Goal: Transaction & Acquisition: Purchase product/service

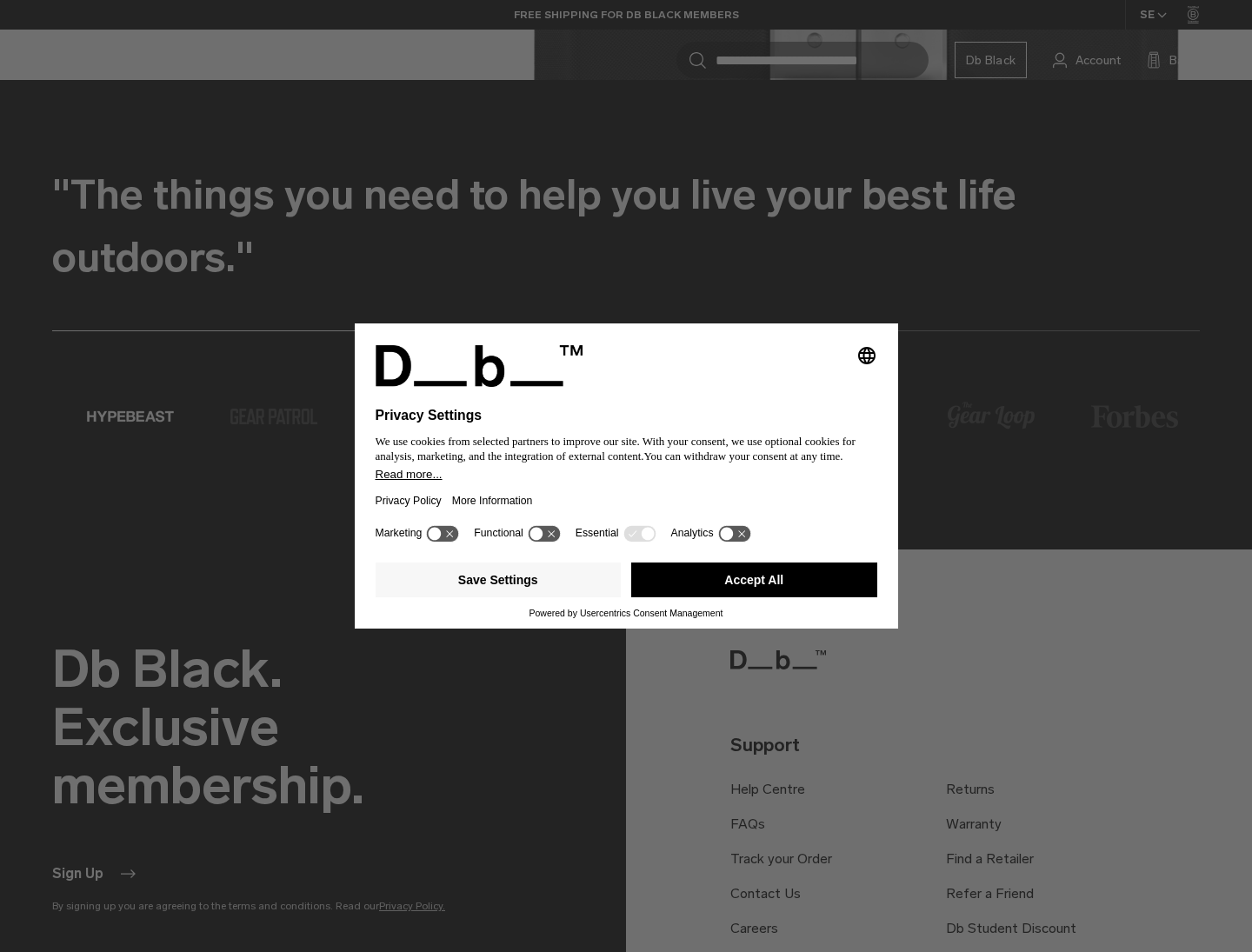
drag, startPoint x: 755, startPoint y: 585, endPoint x: 734, endPoint y: 596, distance: 23.7
click at [755, 585] on button "Accept All" at bounding box center [754, 580] width 246 height 35
click at [734, 596] on button "Accept All" at bounding box center [754, 580] width 246 height 35
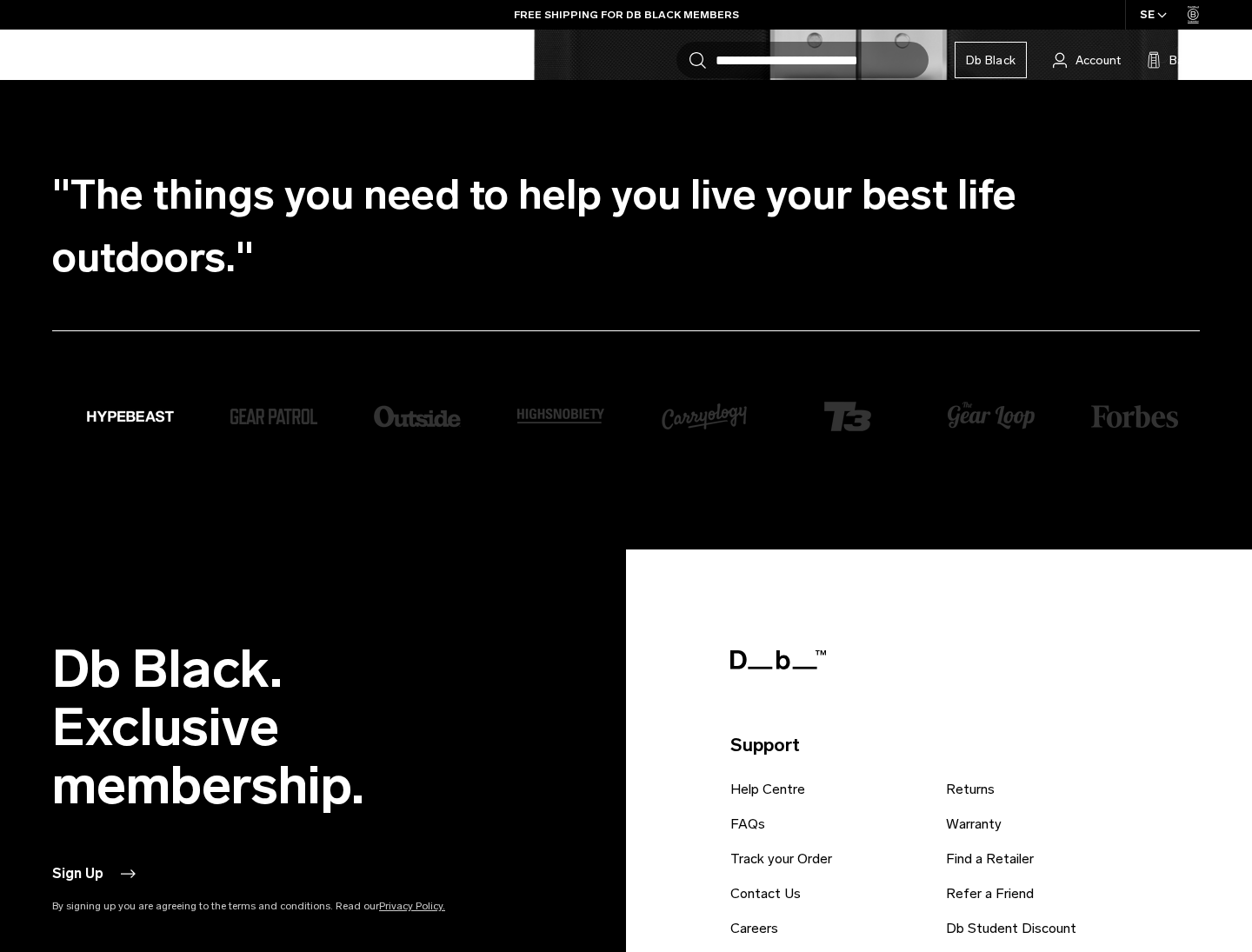
click at [757, 585] on footer "Db Black. Exclusive membership. Sign Up By signing up you are agreeing to the t…" at bounding box center [626, 936] width 1252 height 773
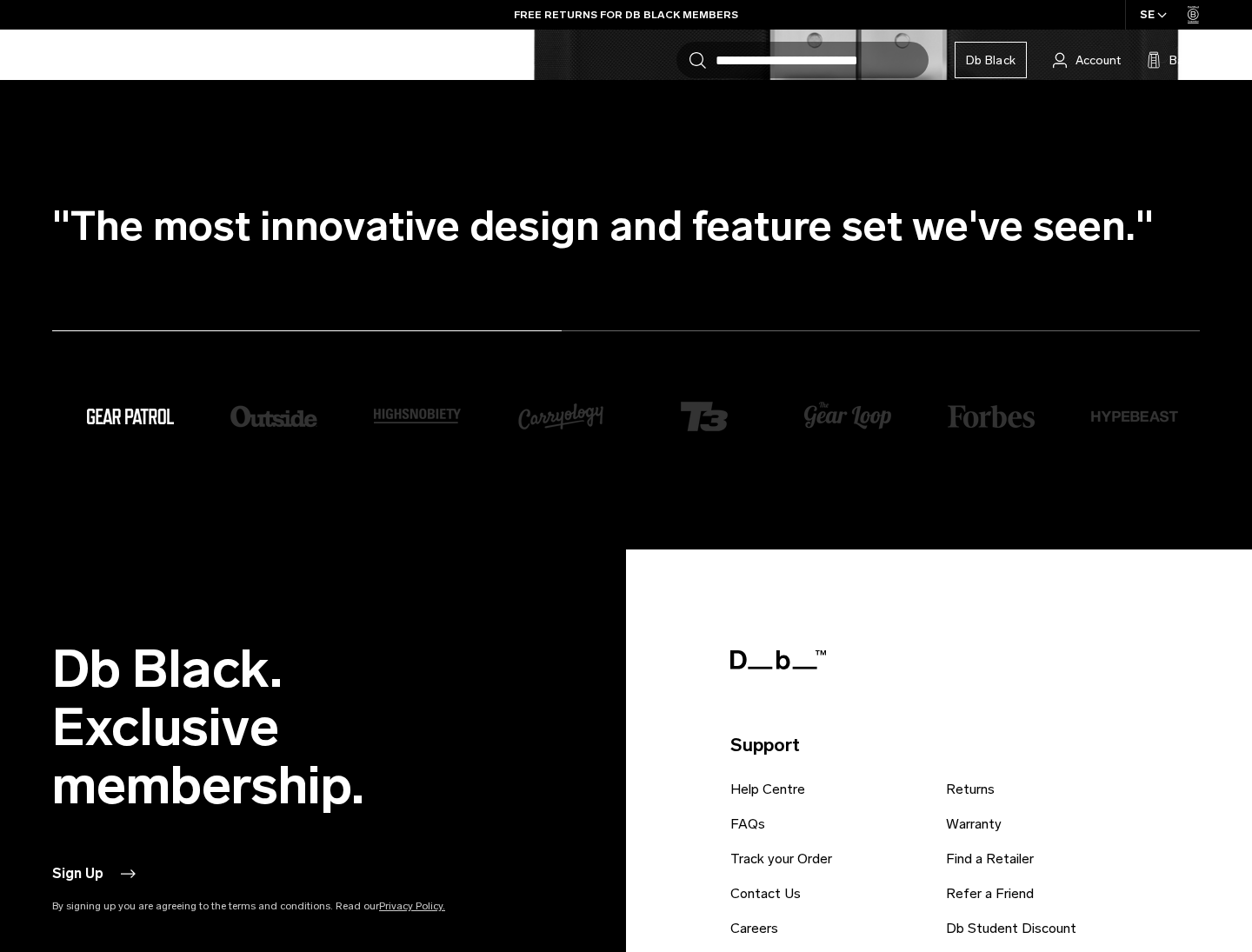
click at [551, 199] on ul ""The Snow Pro Backpack 32L is arguably the most durable and versatile snow spor…" at bounding box center [643, 226] width 1183 height 125
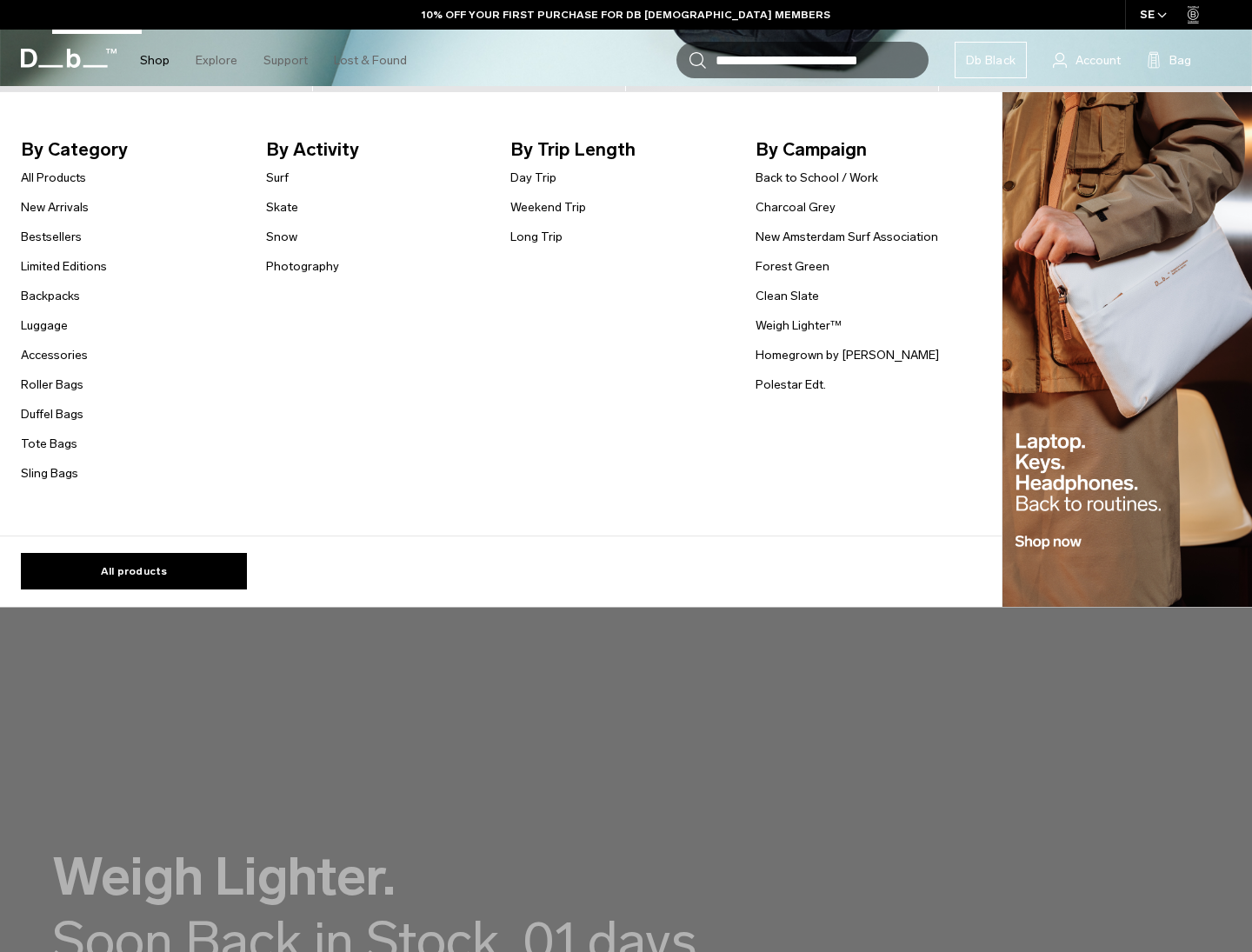
click at [155, 65] on link "Shop" at bounding box center [155, 60] width 30 height 62
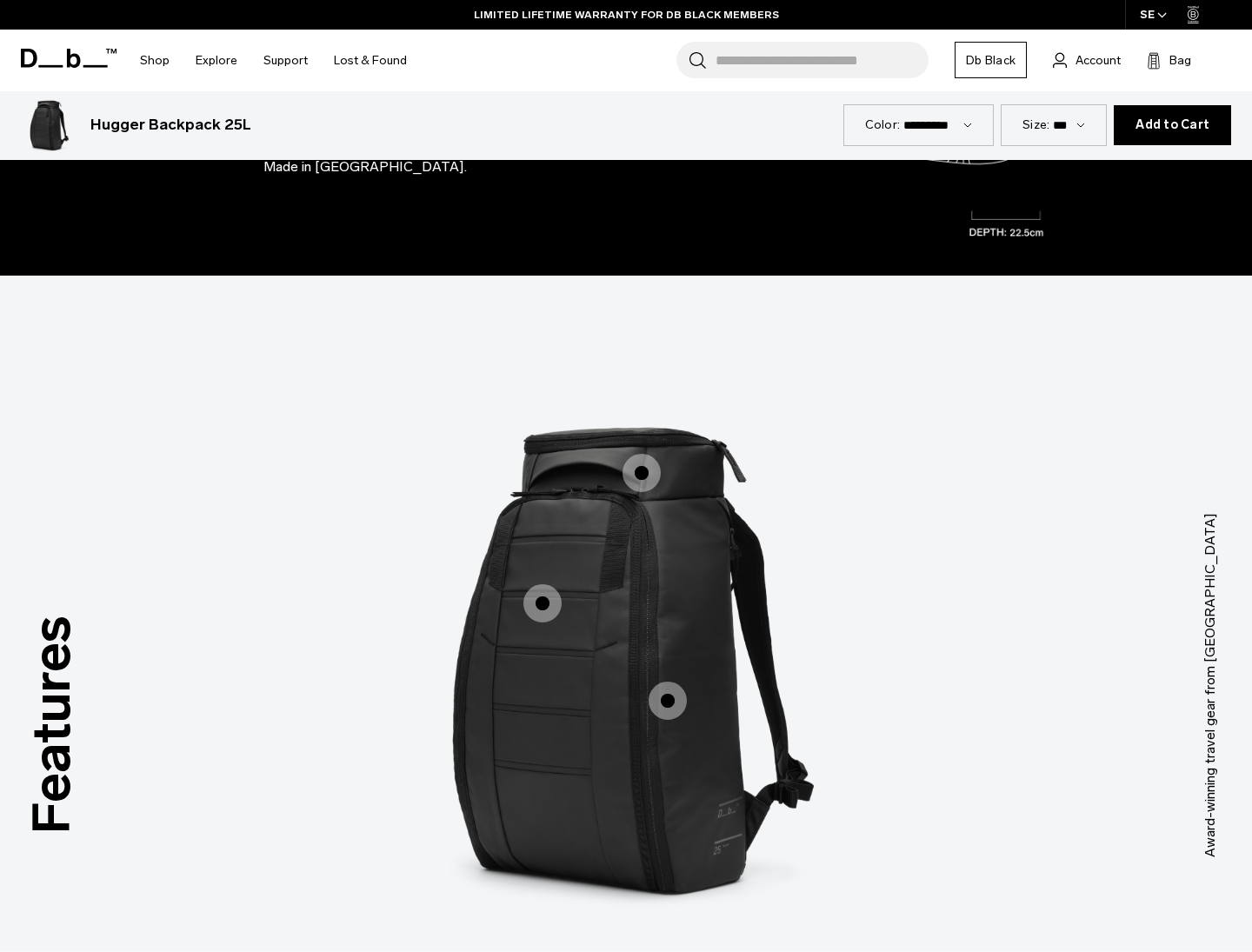
click at [647, 472] on span "1 / 3" at bounding box center [641, 473] width 38 height 38
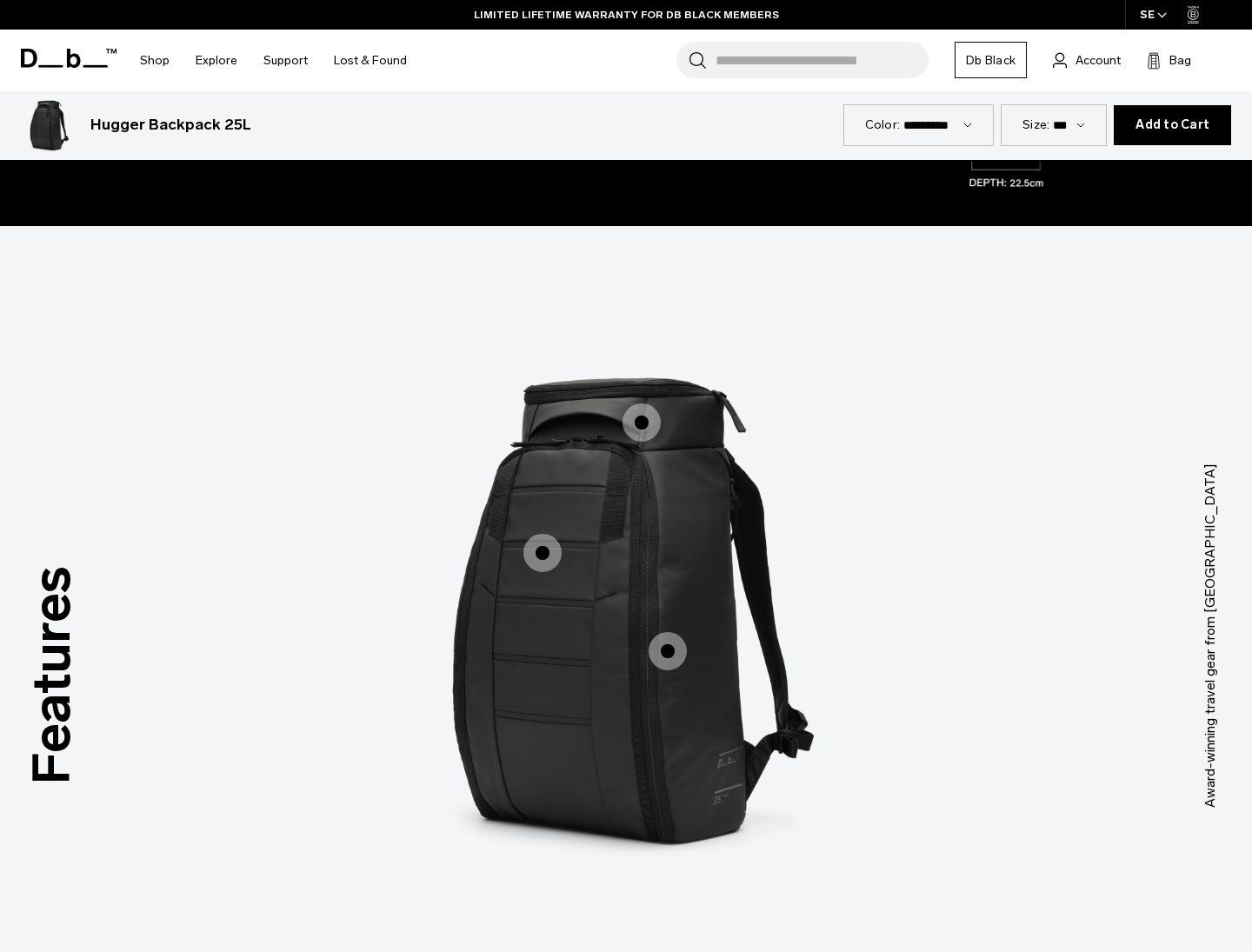
click at [644, 403] on span "1 / 3" at bounding box center [641, 422] width 38 height 38
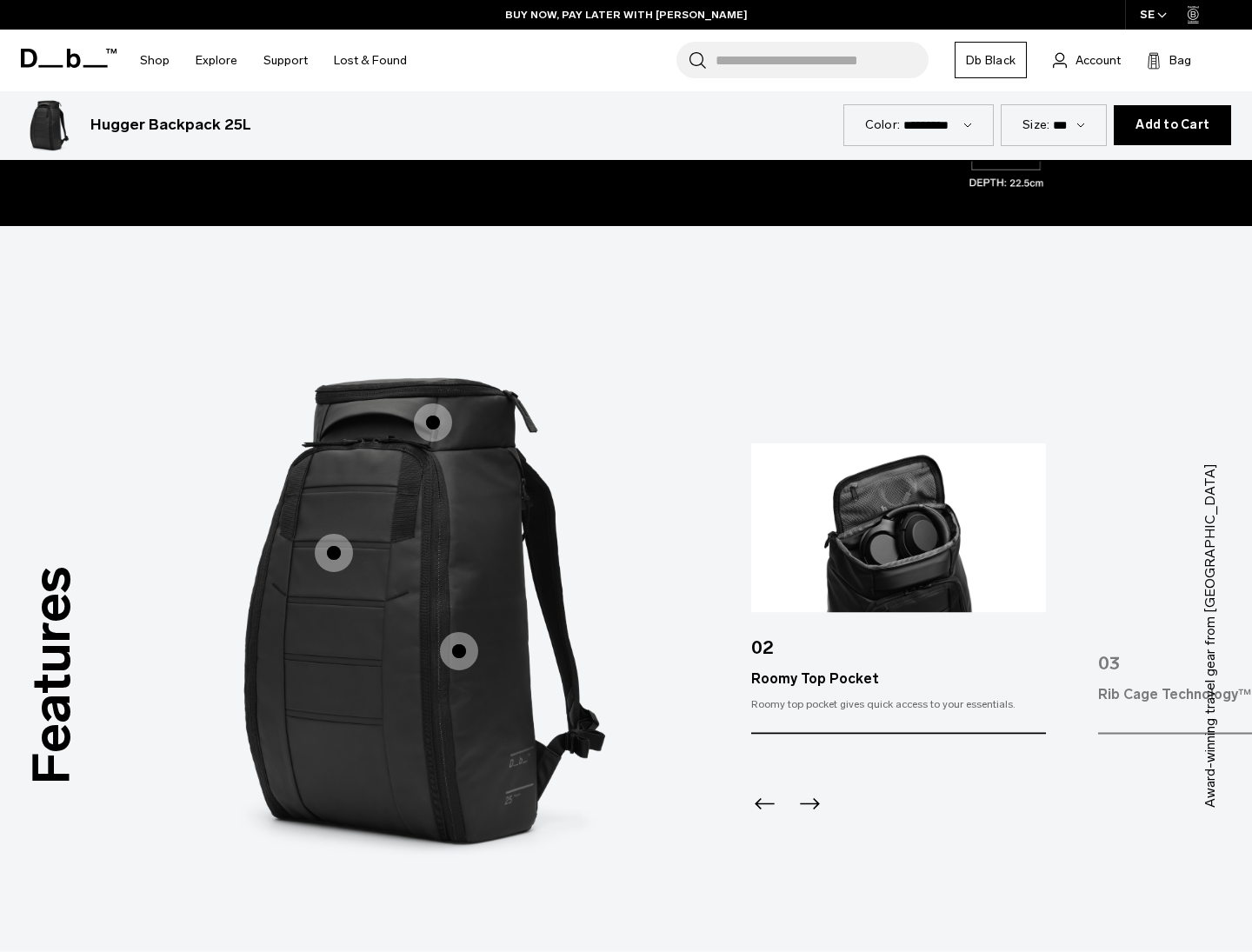
scroll to position [1261, 0]
